Goal: Information Seeking & Learning: Find specific fact

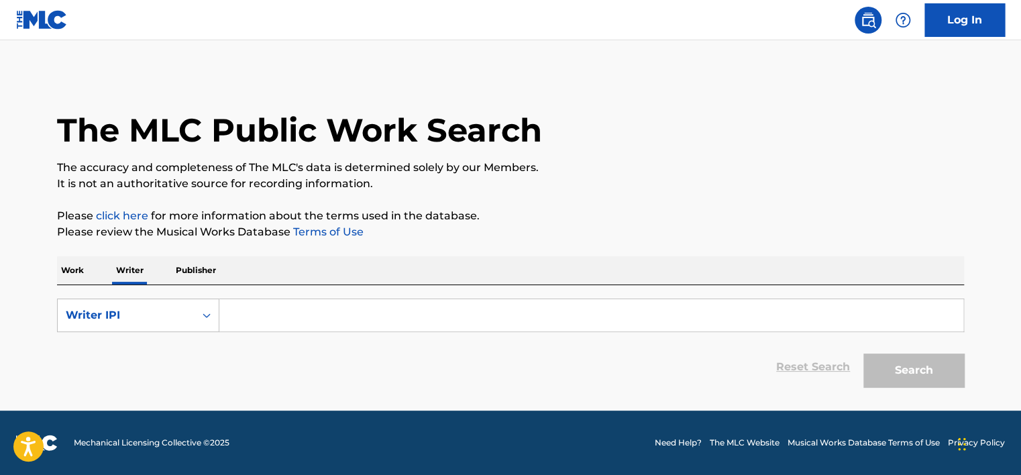
click at [245, 321] on input "Search Form" at bounding box center [591, 315] width 744 height 32
type input "01149553539"
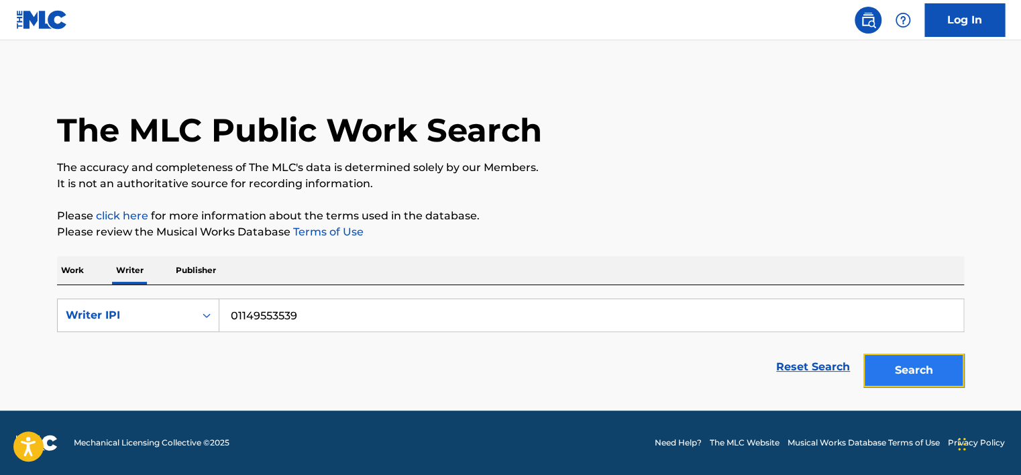
click at [892, 376] on button "Search" at bounding box center [913, 370] width 101 height 34
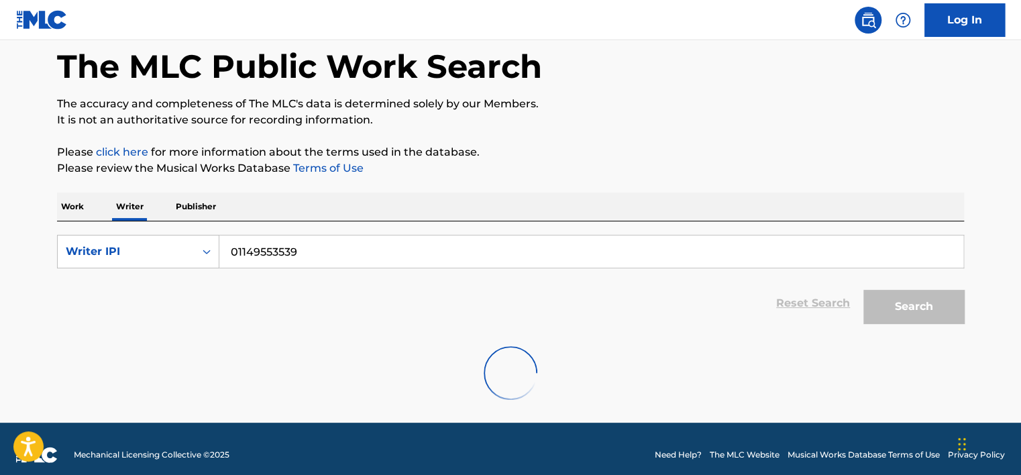
scroll to position [75, 0]
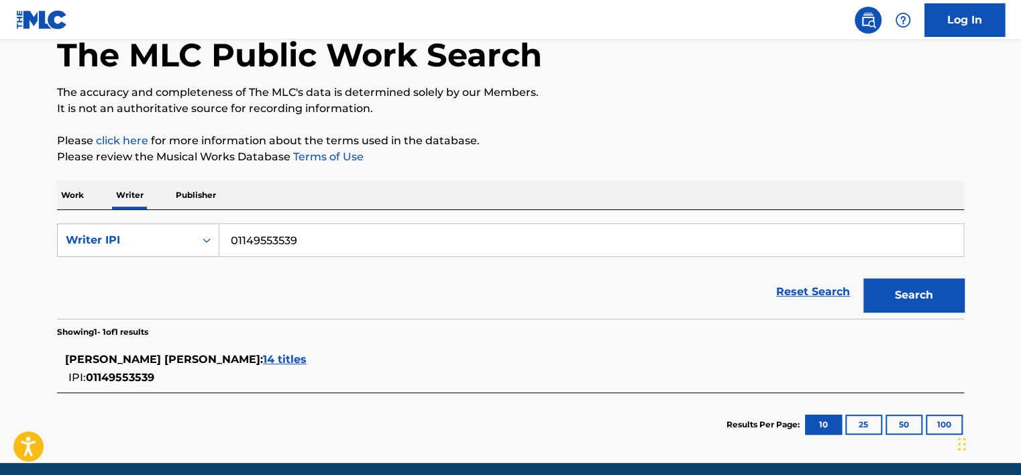
click at [89, 197] on div "Work Writer Publisher" at bounding box center [510, 195] width 907 height 28
click at [83, 189] on p "Work" at bounding box center [72, 195] width 31 height 28
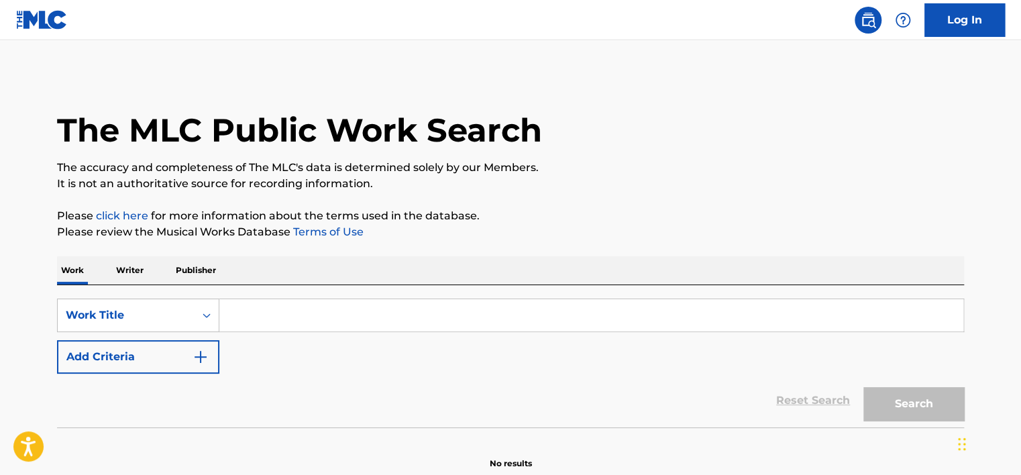
drag, startPoint x: 123, startPoint y: 274, endPoint x: 123, endPoint y: 282, distance: 8.7
click at [123, 274] on p "Writer" at bounding box center [130, 270] width 36 height 28
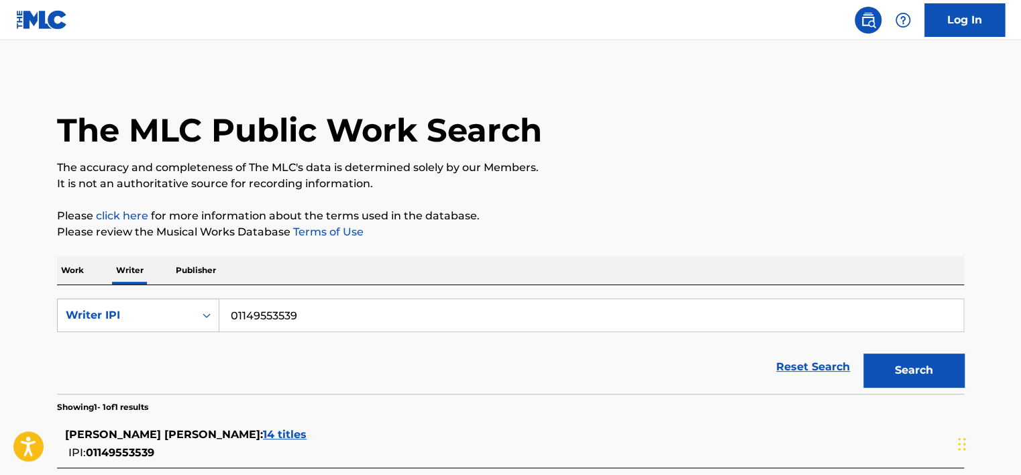
click at [204, 268] on p "Publisher" at bounding box center [196, 270] width 48 height 28
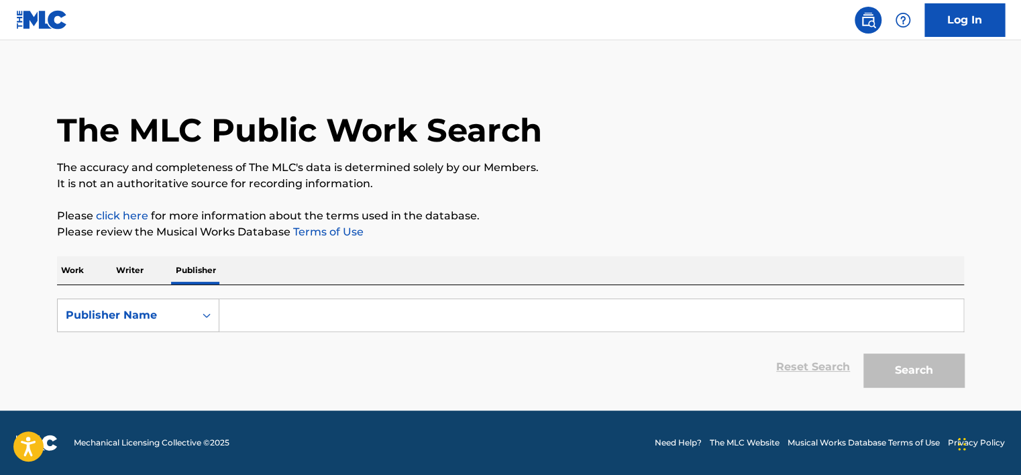
click at [320, 314] on input "Search Form" at bounding box center [591, 315] width 744 height 32
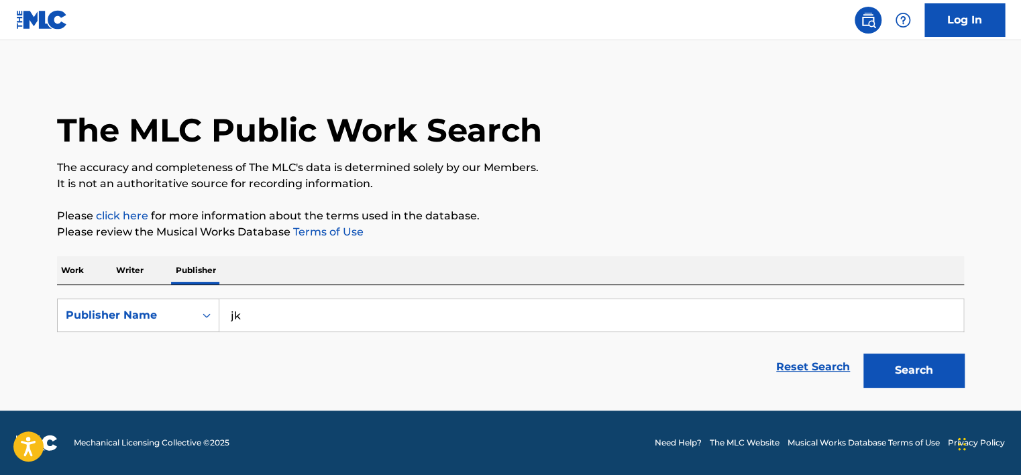
type input "j"
type input "kosign"
click at [863, 353] on button "Search" at bounding box center [913, 370] width 101 height 34
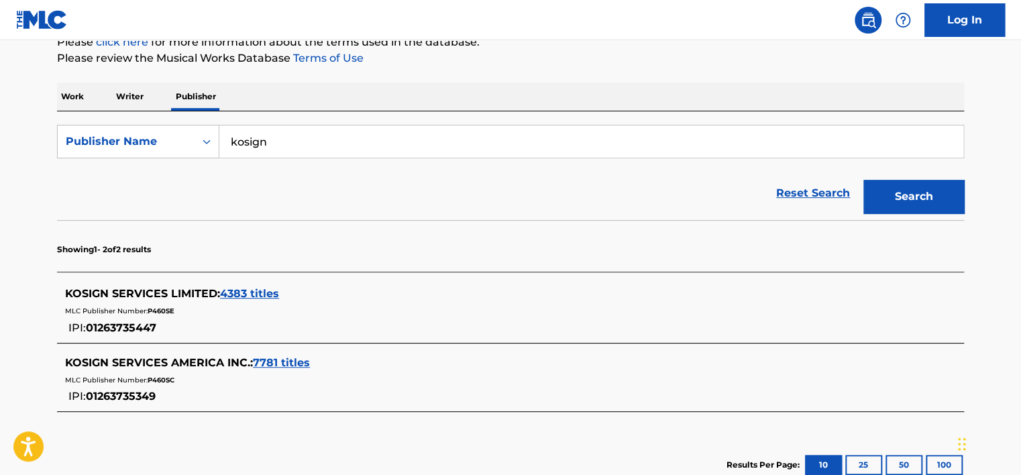
scroll to position [131, 0]
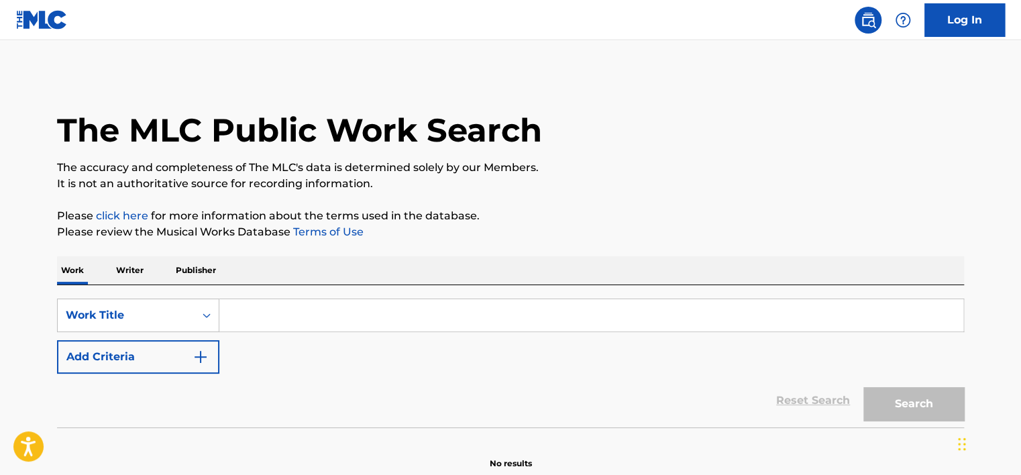
click at [195, 270] on p "Publisher" at bounding box center [196, 270] width 48 height 28
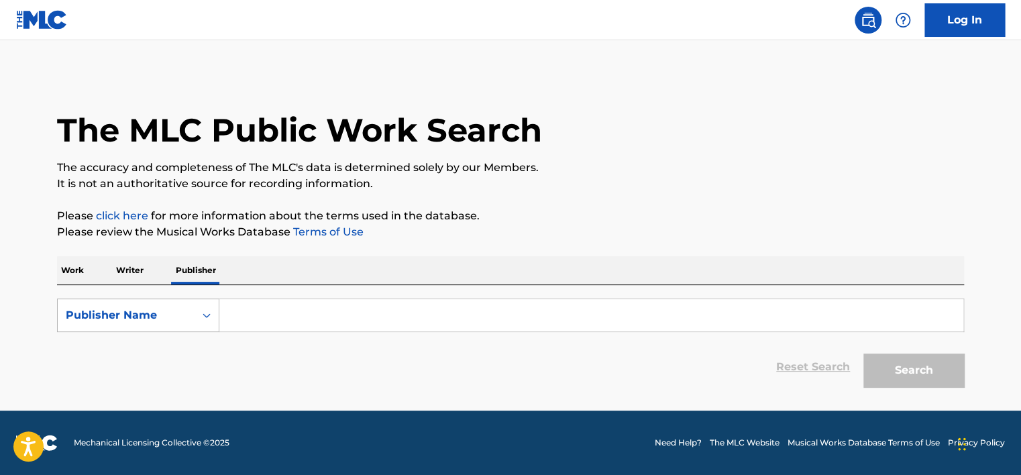
click at [193, 312] on div "Publisher Name" at bounding box center [126, 314] width 137 height 25
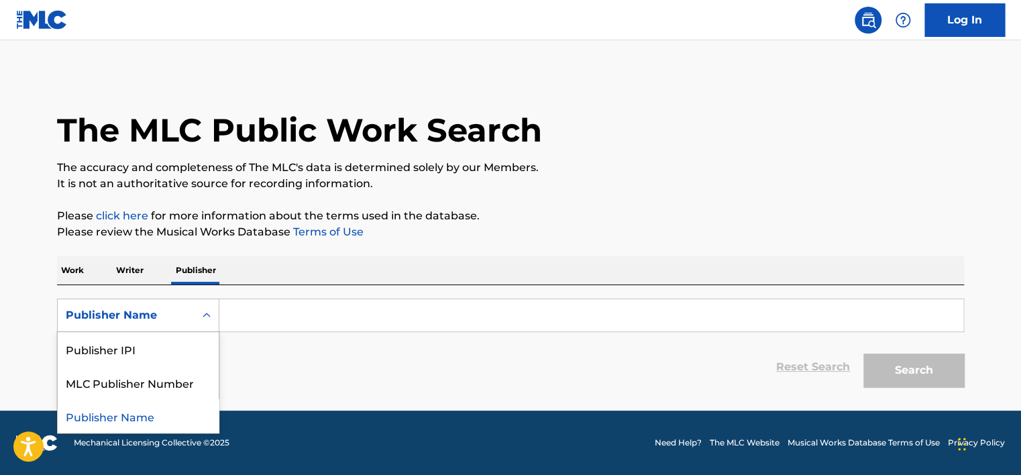
click at [292, 308] on input "Search Form" at bounding box center [591, 315] width 744 height 32
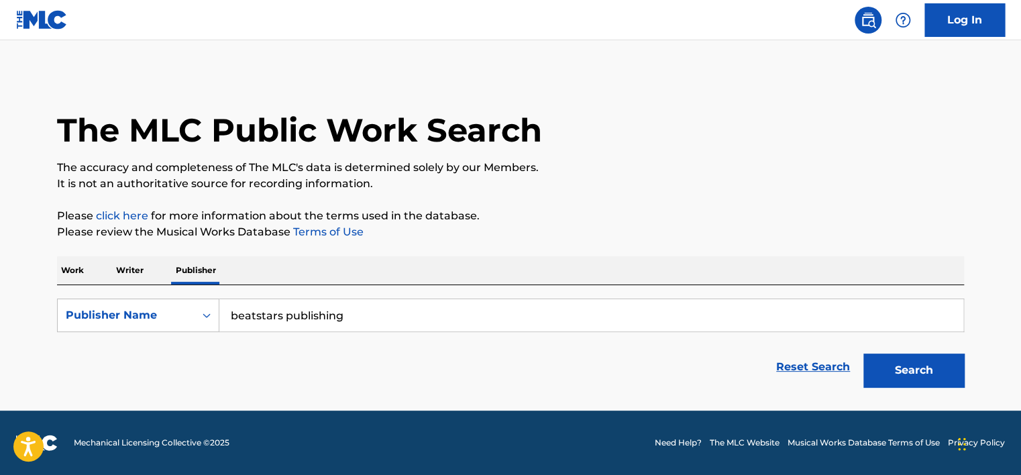
type input "beatstars publishing"
click at [863, 353] on button "Search" at bounding box center [913, 370] width 101 height 34
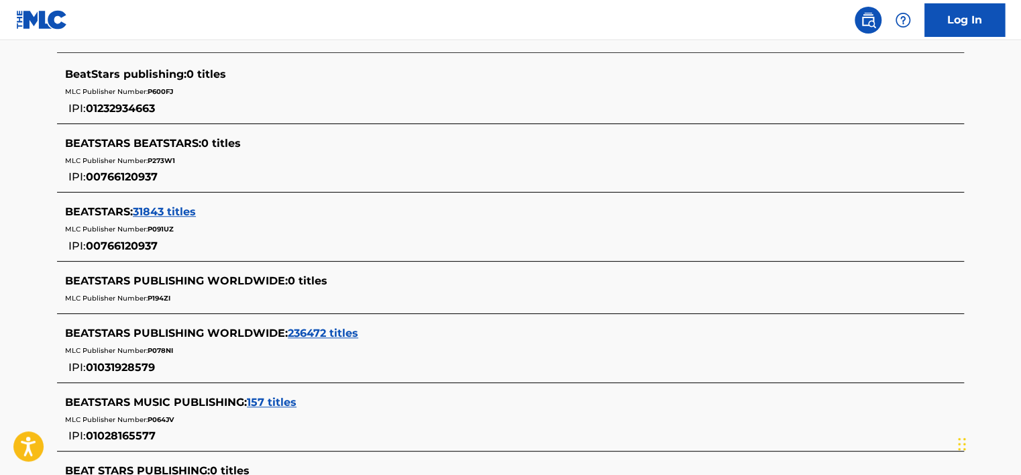
scroll to position [402, 0]
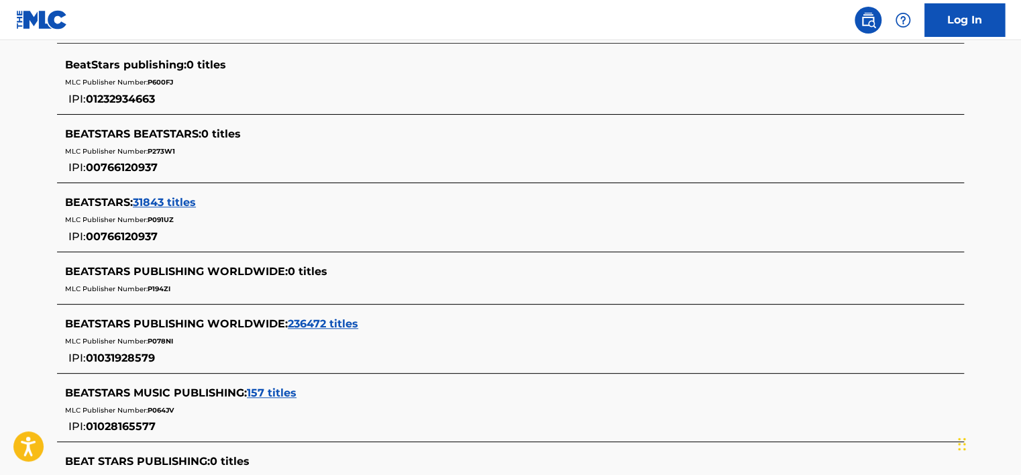
click at [233, 321] on span "BEATSTARS PUBLISHING WORLDWIDE :" at bounding box center [176, 323] width 223 height 13
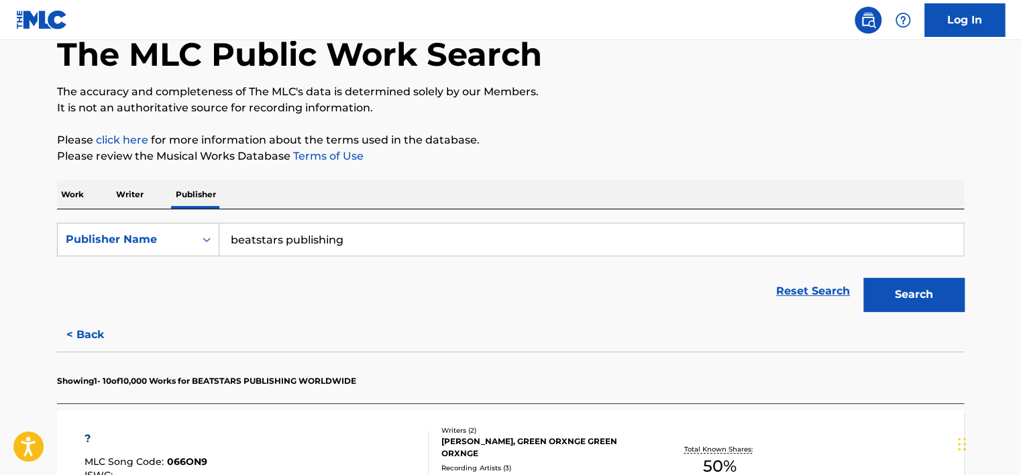
scroll to position [67, 0]
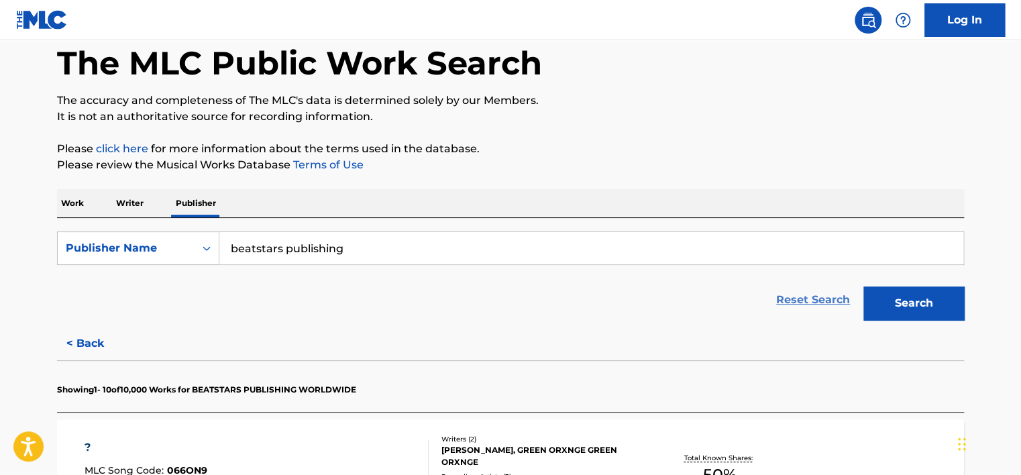
click at [795, 306] on link "Reset Search" at bounding box center [812, 300] width 87 height 30
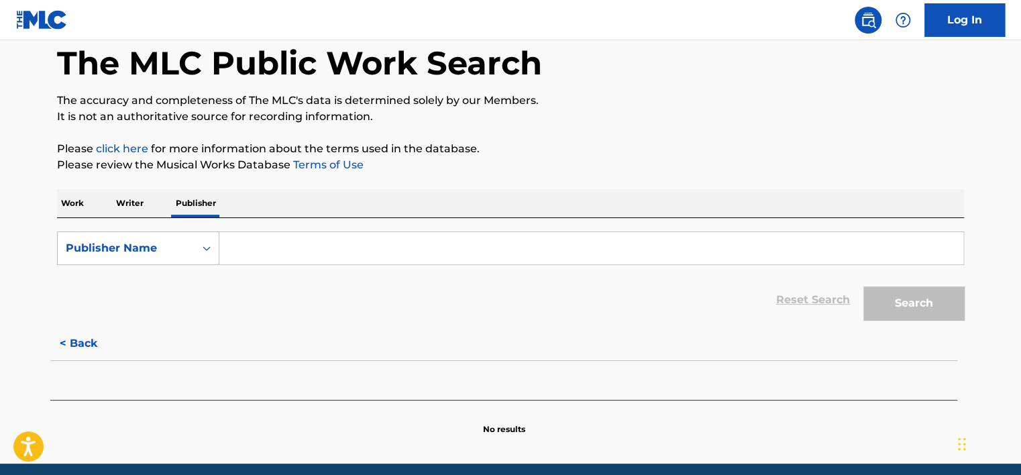
scroll to position [0, 0]
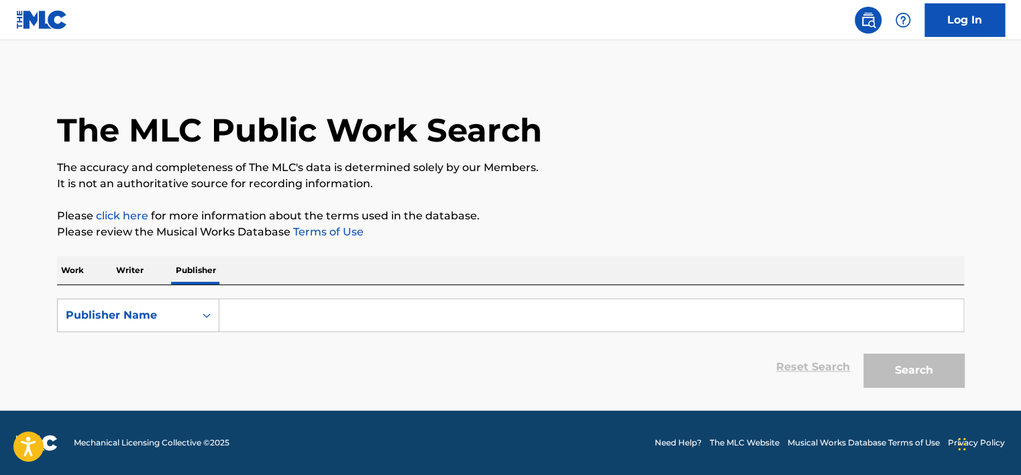
click at [133, 270] on p "Writer" at bounding box center [130, 270] width 36 height 28
